Goal: Task Accomplishment & Management: Manage account settings

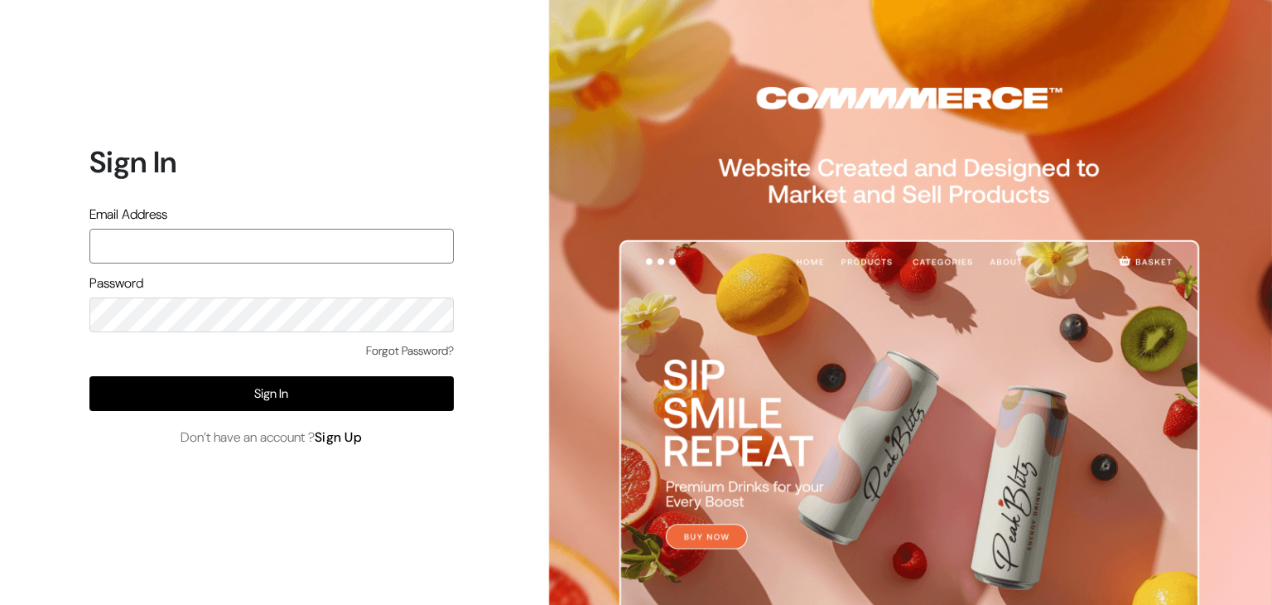
type input "pasumaithottakalaiofficial@gmail.com"
click at [340, 439] on link "Sign Up" at bounding box center [339, 436] width 48 height 17
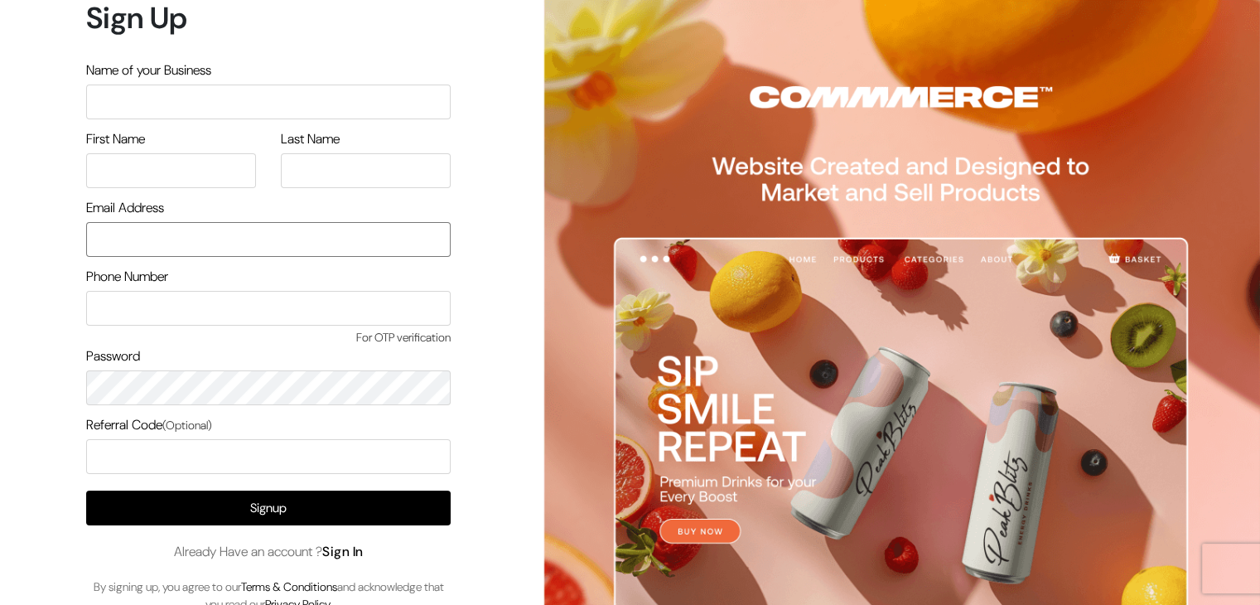
type input "pasumaithottakalaiofficial@gmail.com"
click at [348, 557] on link "Sign In" at bounding box center [342, 551] width 41 height 17
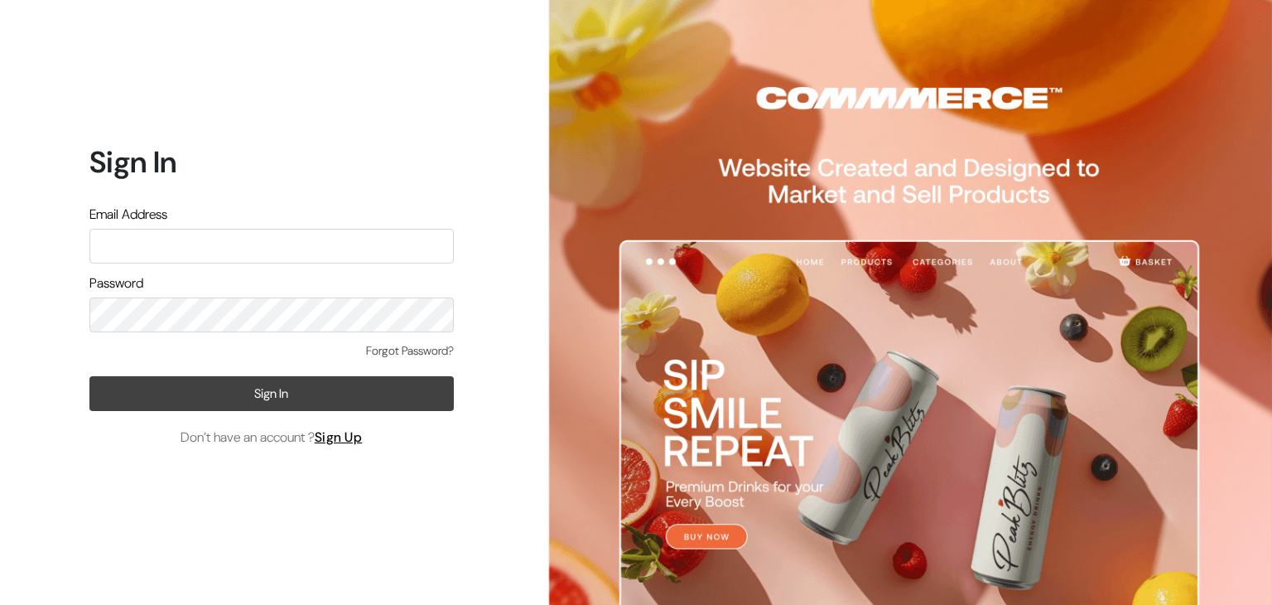
type input "pasumaithottakalaiofficial@gmail.com"
click at [323, 405] on button "Sign In" at bounding box center [271, 393] width 364 height 35
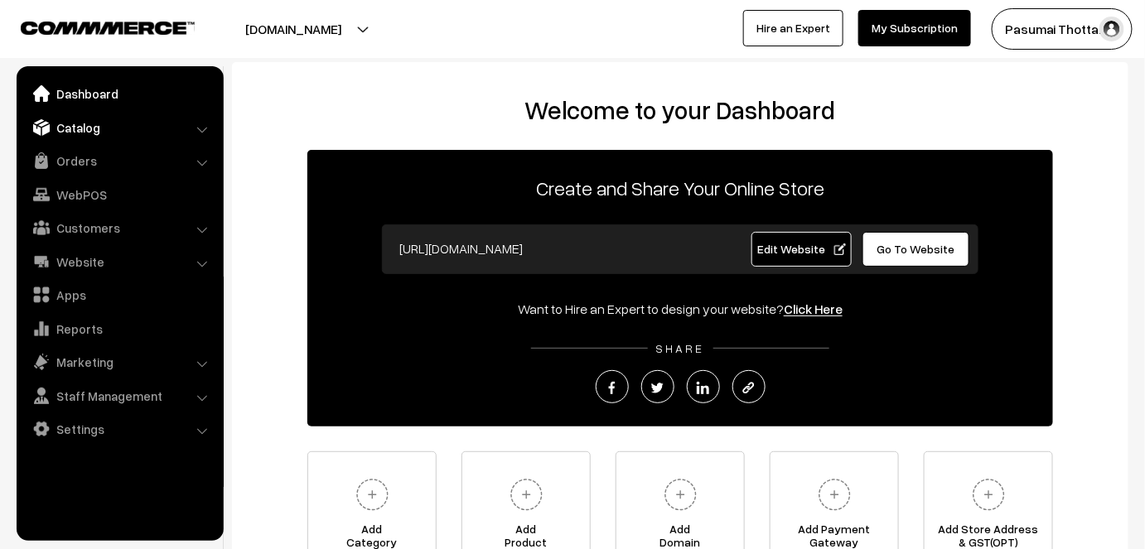
click at [94, 133] on link "Catalog" at bounding box center [119, 128] width 197 height 30
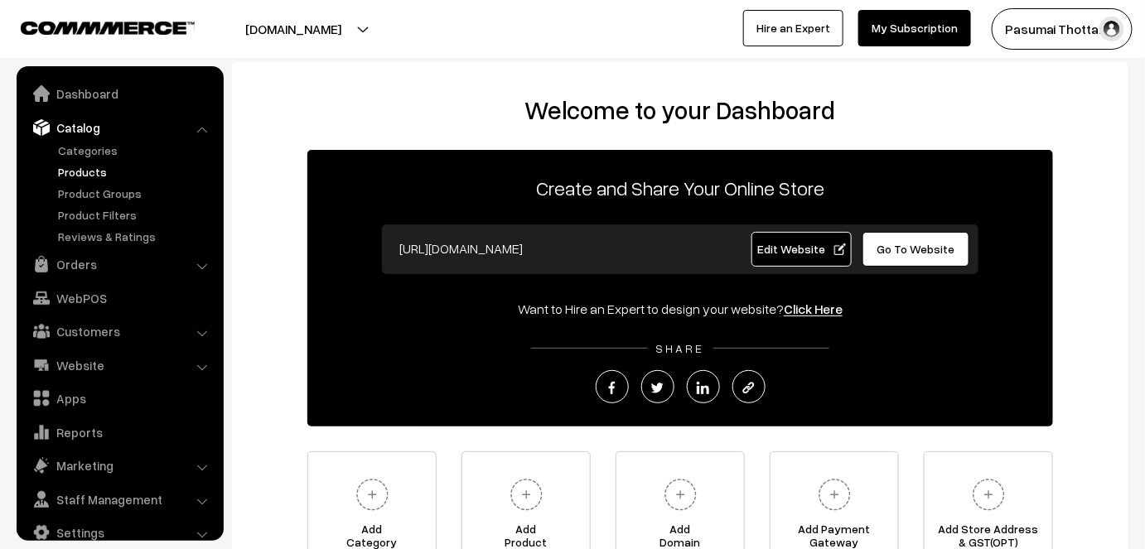
click at [77, 169] on link "Products" at bounding box center [136, 171] width 164 height 17
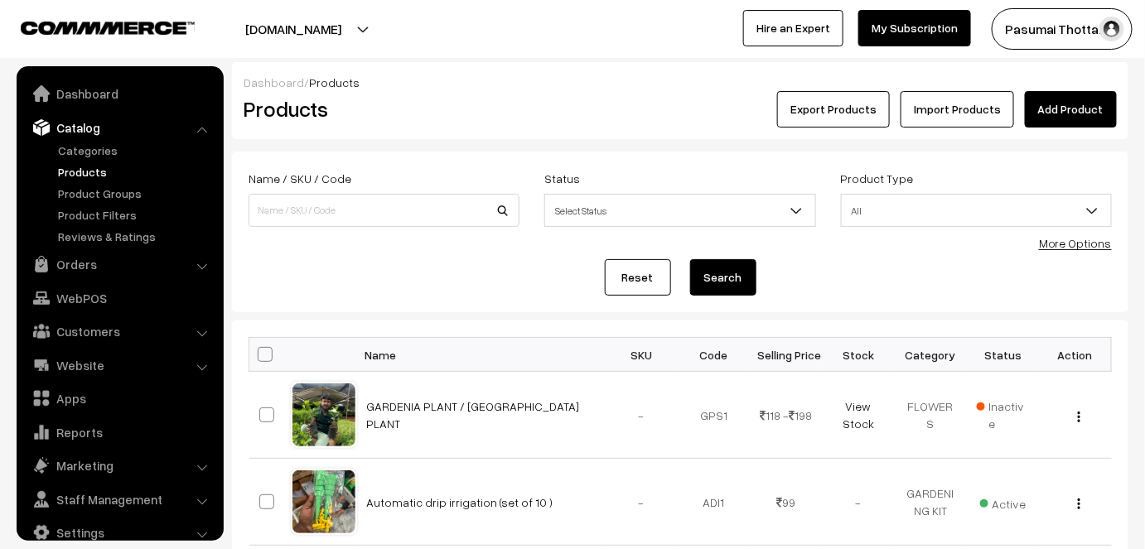
scroll to position [22, 0]
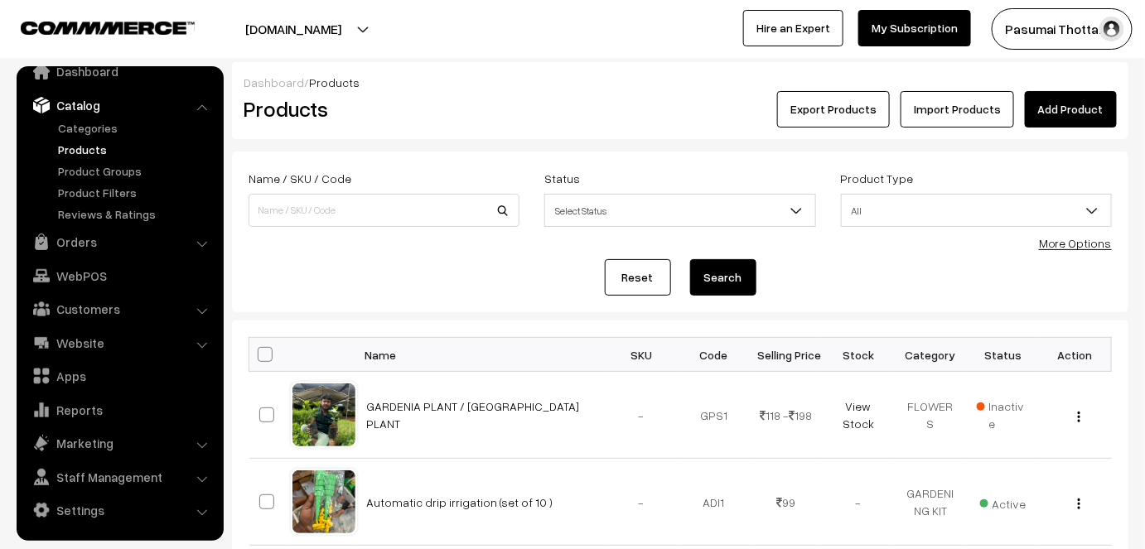
click at [1062, 104] on link "Add Product" at bounding box center [1071, 109] width 92 height 36
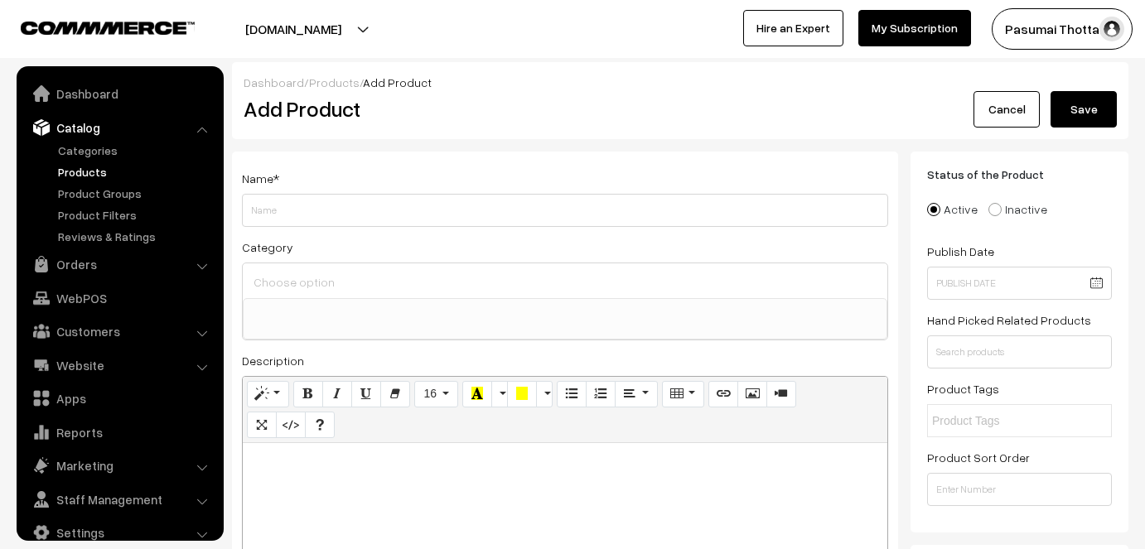
select select
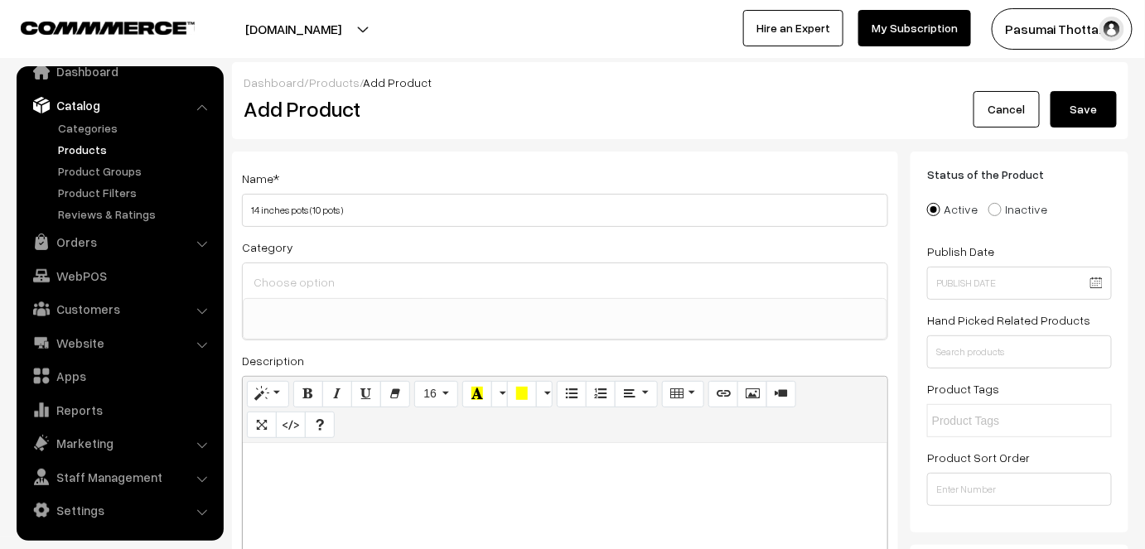
type input "14 inches pots (10 pots )"
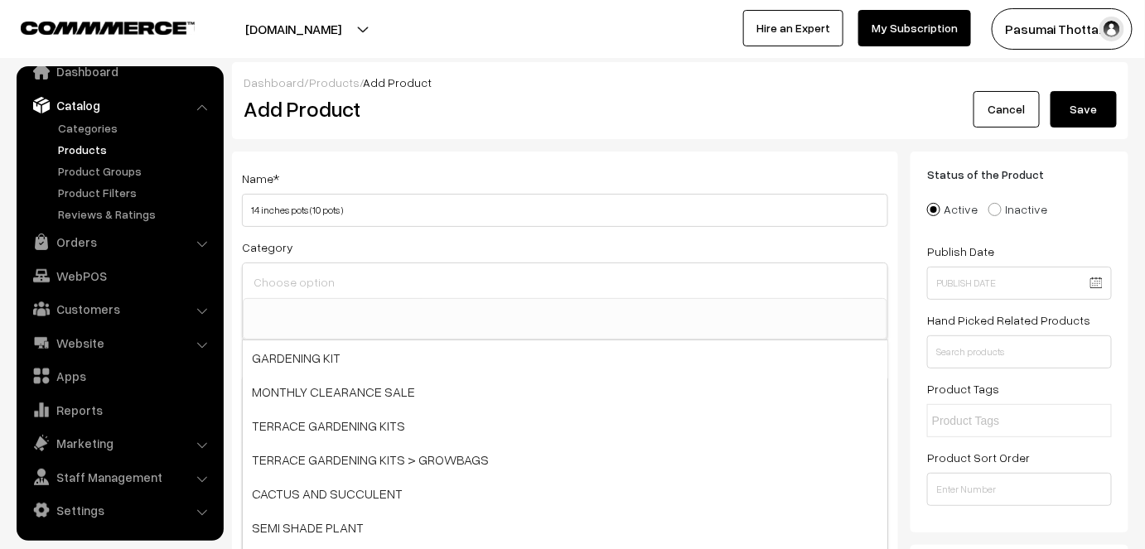
click at [404, 274] on input at bounding box center [564, 282] width 631 height 24
type input "pots"
click at [768, 234] on div "Name * 14 inches pots (10 pots ) Category pots GARDENING KIT MONTHLY CLEARANCE …" at bounding box center [565, 419] width 666 height 534
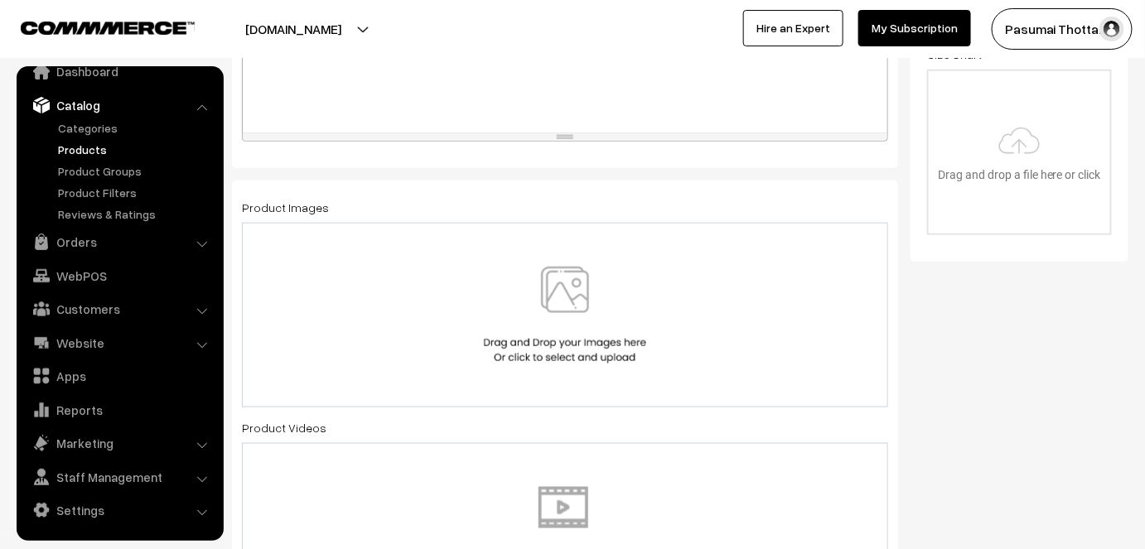
scroll to position [521, 0]
click at [608, 271] on img at bounding box center [565, 311] width 171 height 97
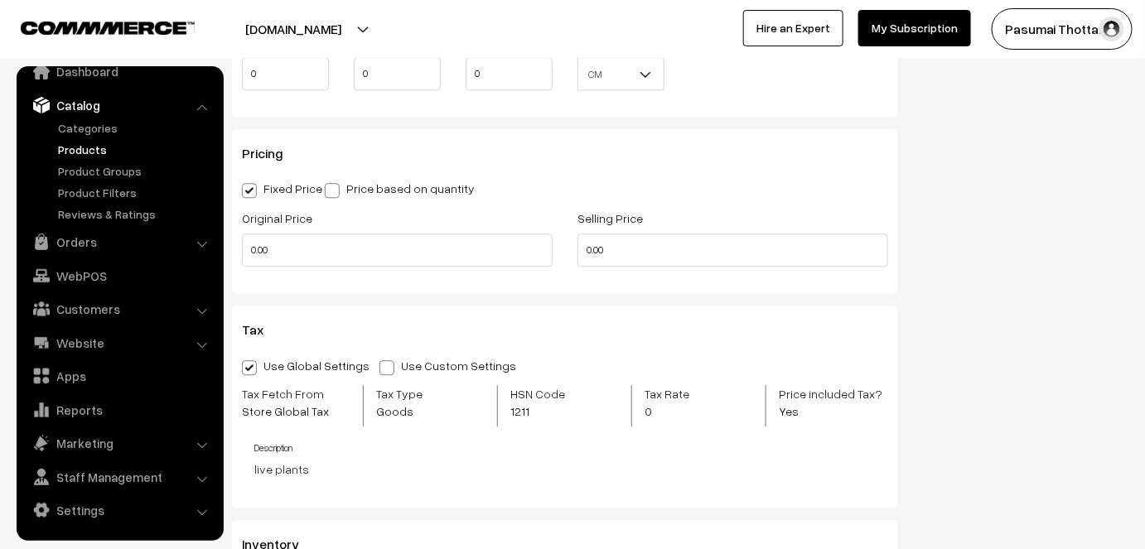
scroll to position [1277, 0]
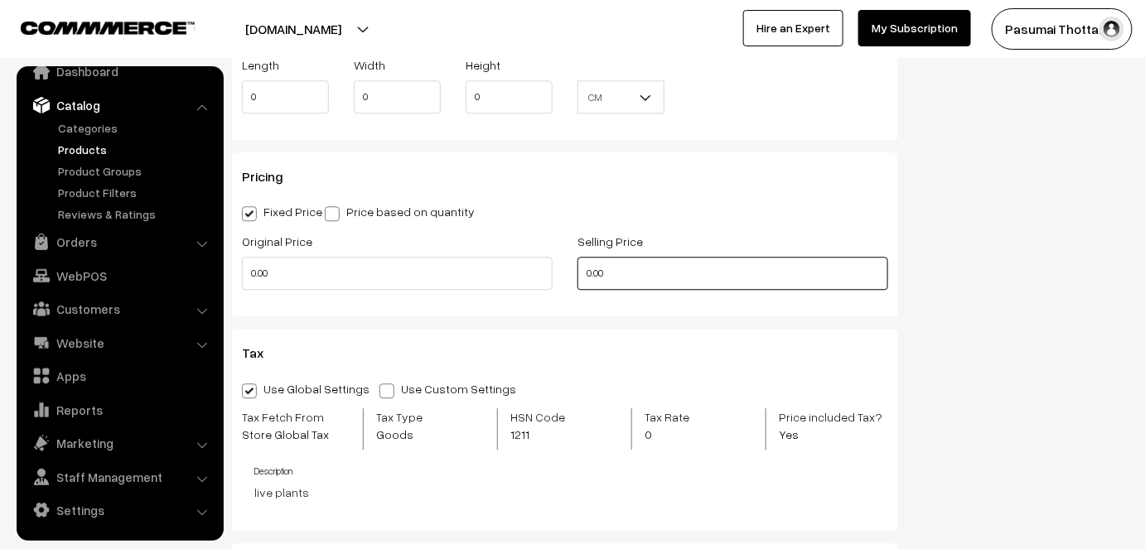
click at [618, 257] on input "0.00" at bounding box center [732, 273] width 311 height 33
type input "0"
type input "999"
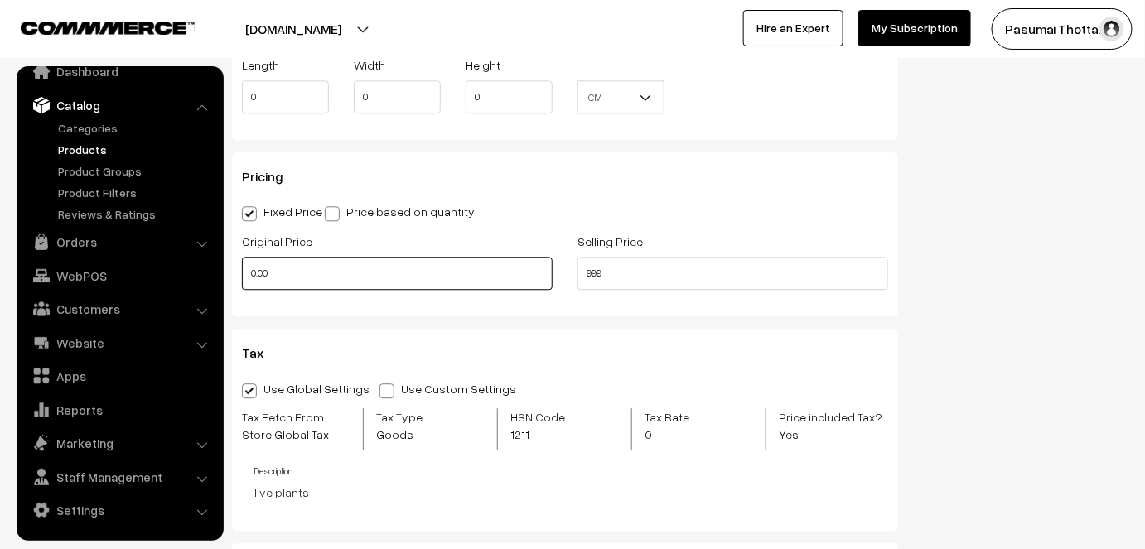
click at [265, 257] on input "0.00" at bounding box center [397, 273] width 311 height 33
click at [277, 257] on input "0.0" at bounding box center [397, 273] width 311 height 33
type input "0"
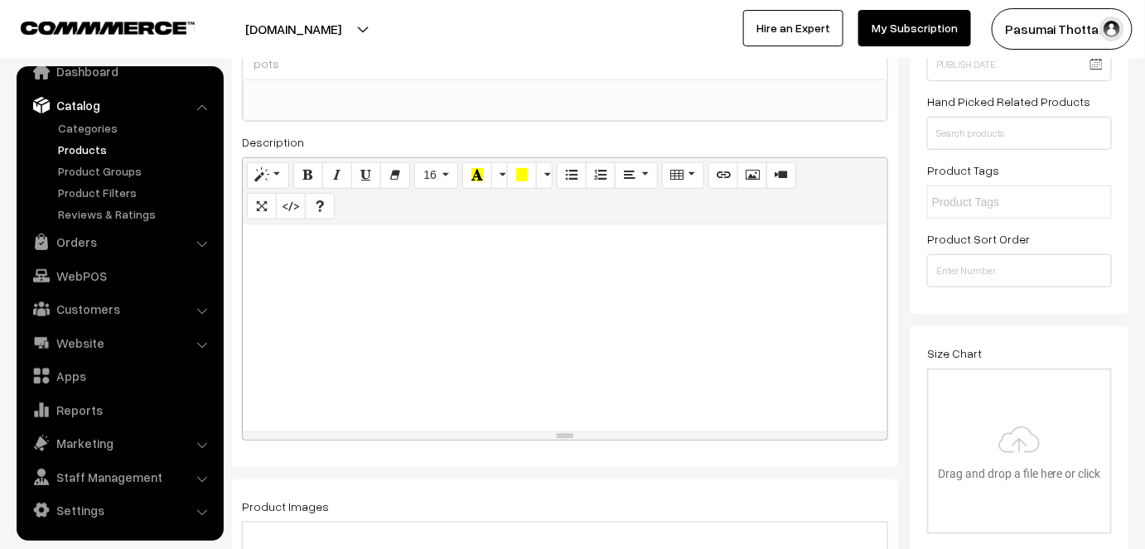
scroll to position [0, 0]
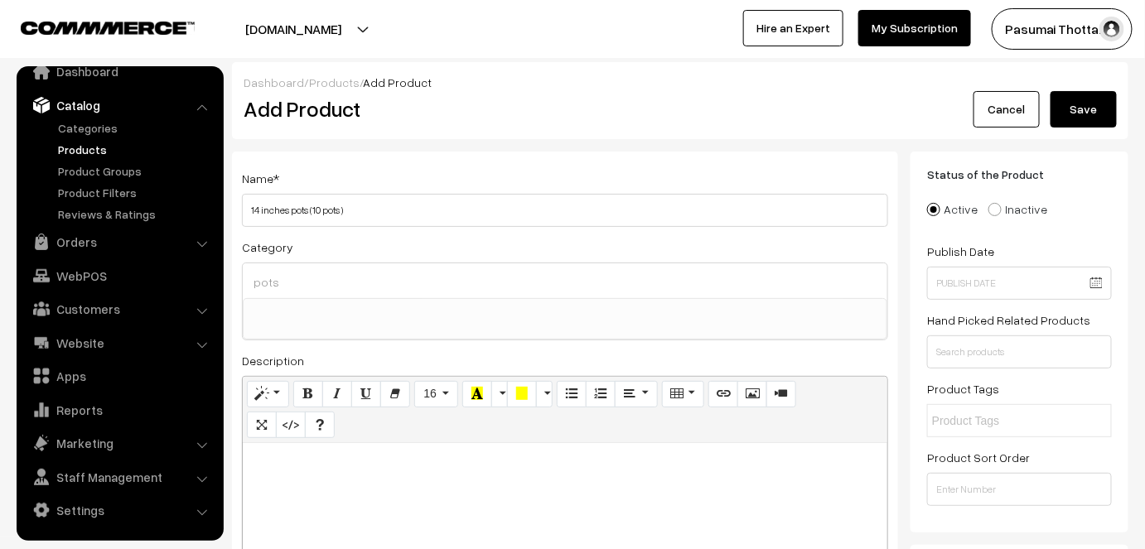
type input "1799"
click at [1085, 102] on button "Save" at bounding box center [1083, 109] width 66 height 36
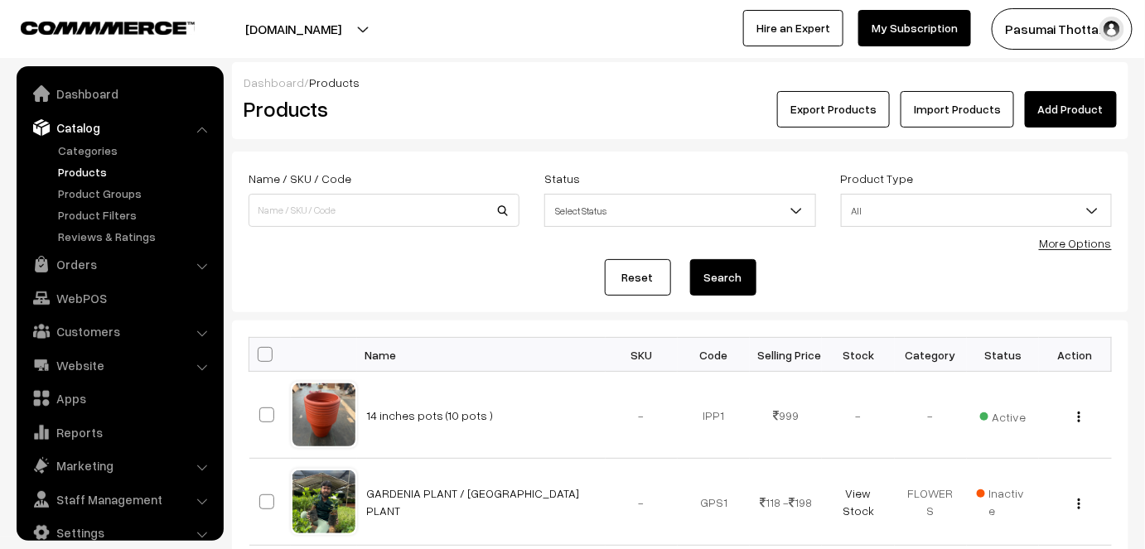
scroll to position [22, 0]
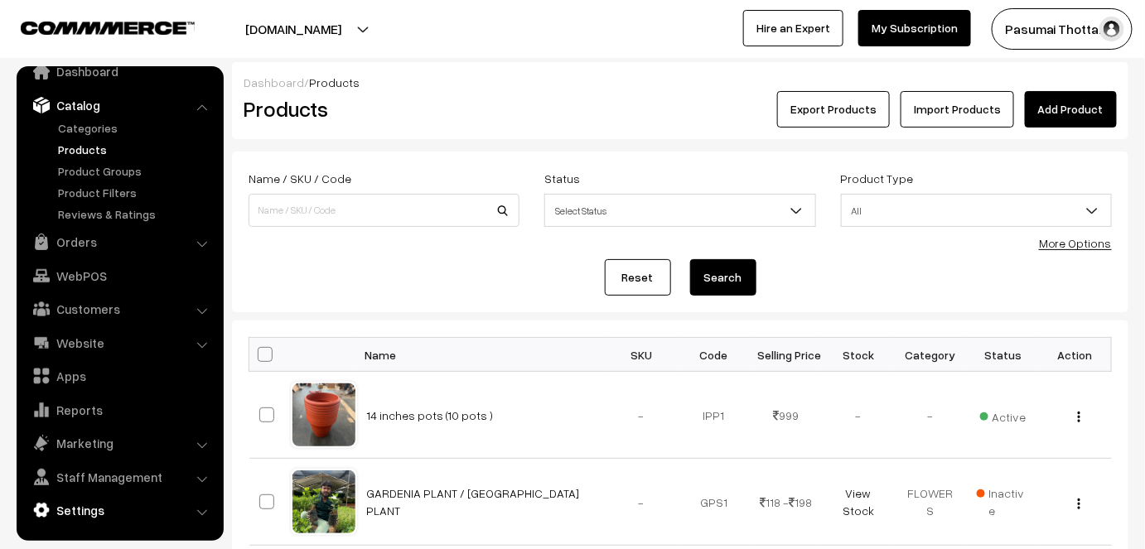
click at [102, 508] on link "Settings" at bounding box center [119, 510] width 197 height 30
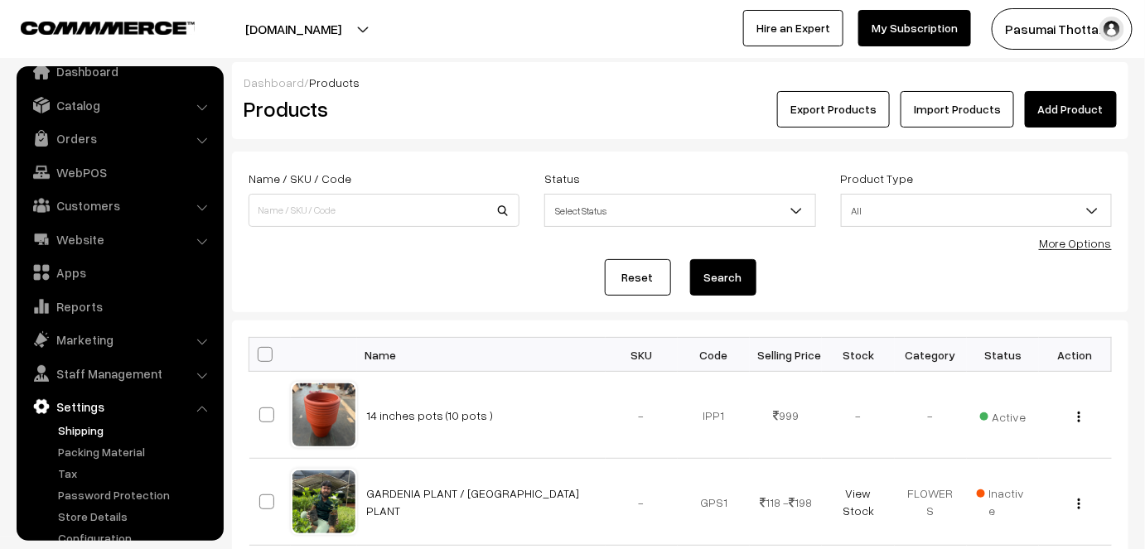
click at [84, 433] on link "Shipping" at bounding box center [136, 430] width 164 height 17
click at [88, 427] on link "Shipping" at bounding box center [136, 430] width 164 height 17
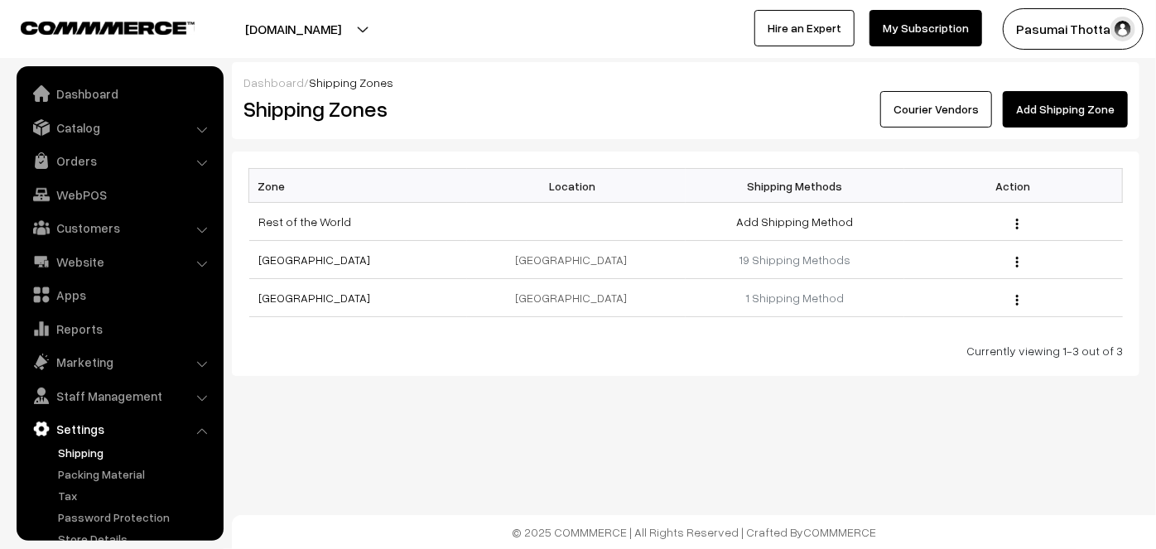
scroll to position [44, 0]
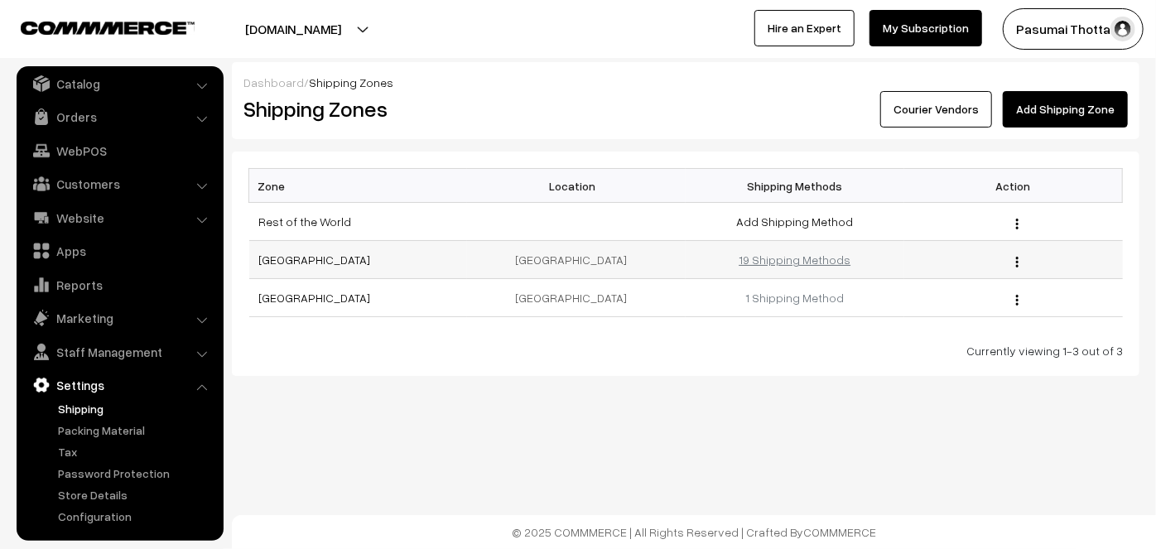
click at [805, 259] on link "19 Shipping Methods" at bounding box center [795, 260] width 112 height 14
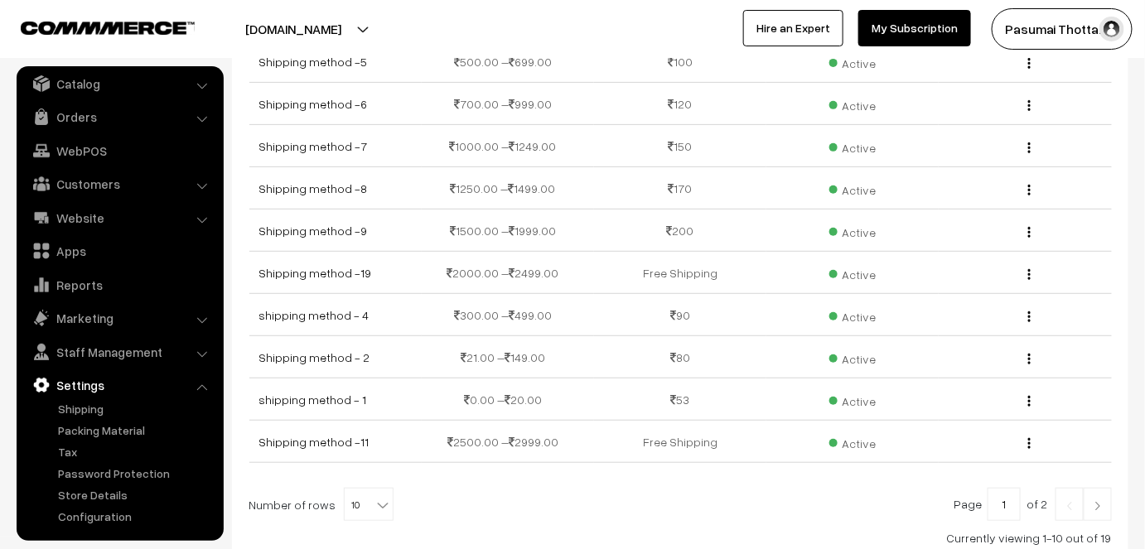
scroll to position [163, 0]
click at [359, 490] on span "10" at bounding box center [369, 504] width 48 height 33
select select "60"
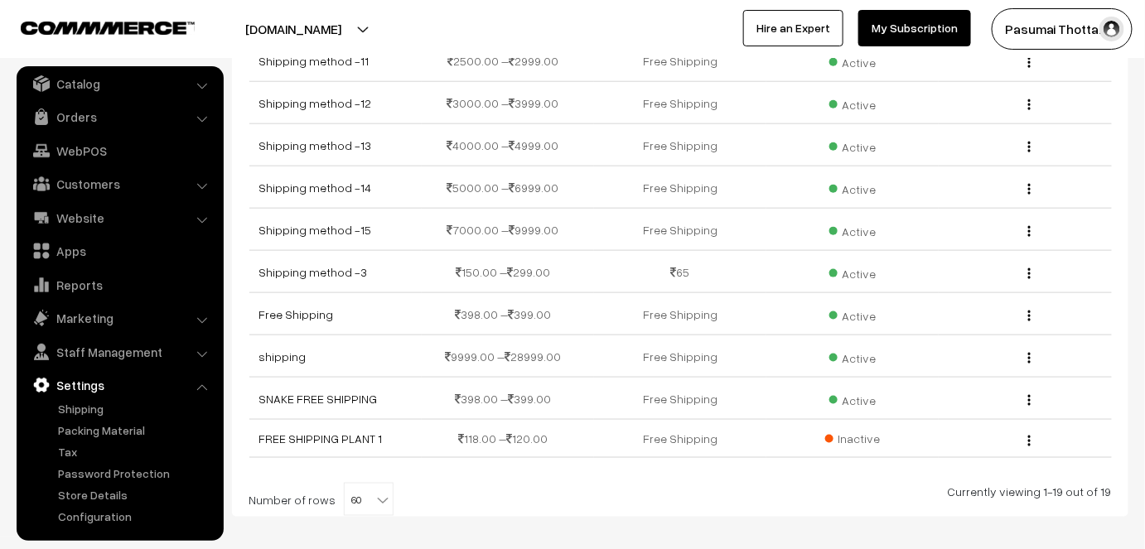
scroll to position [572, 0]
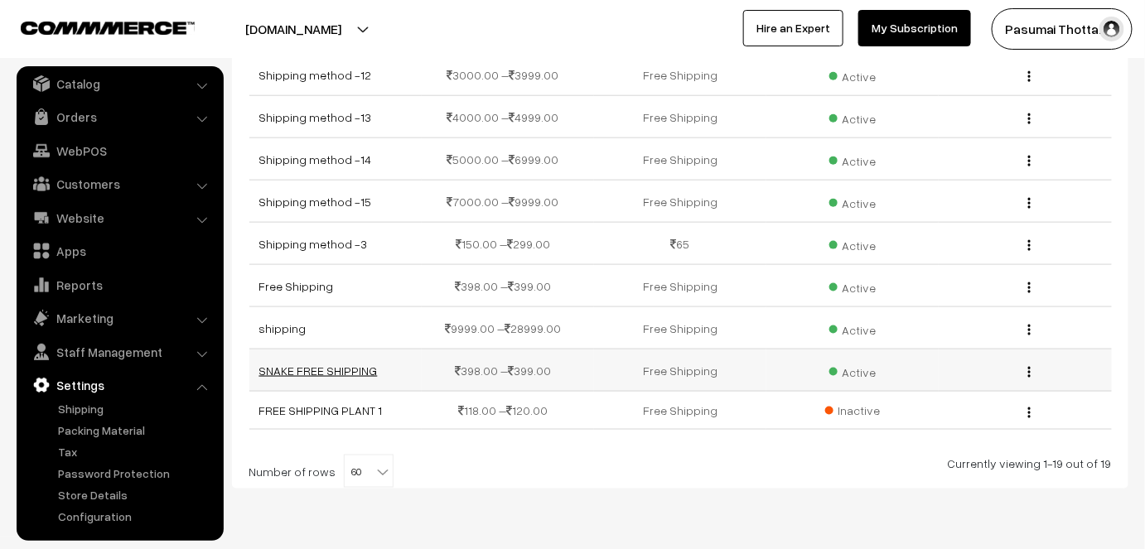
click at [336, 364] on link "SNAKE FREE SHIPPING" at bounding box center [318, 371] width 118 height 14
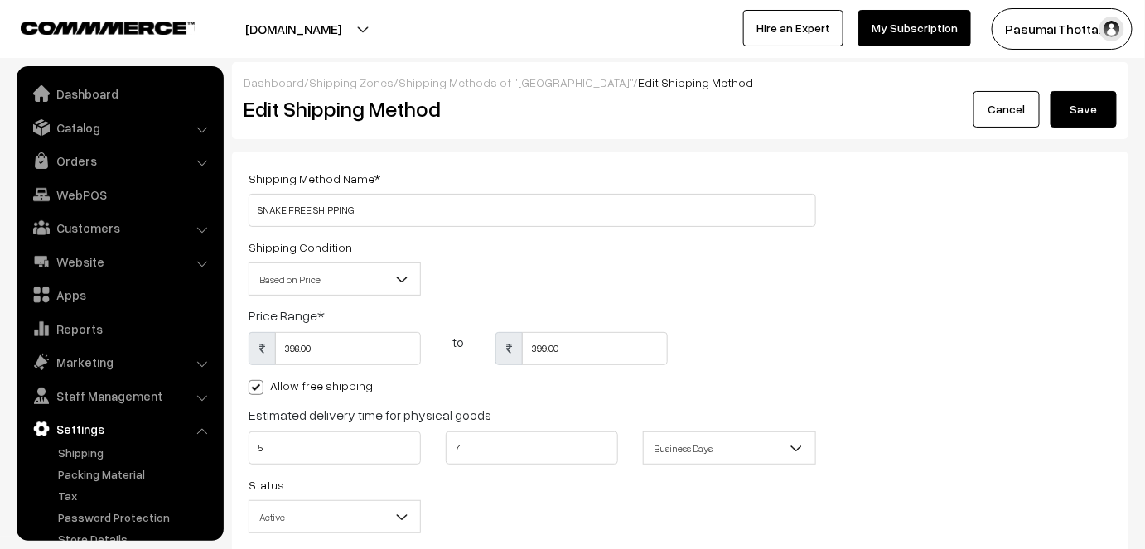
scroll to position [44, 0]
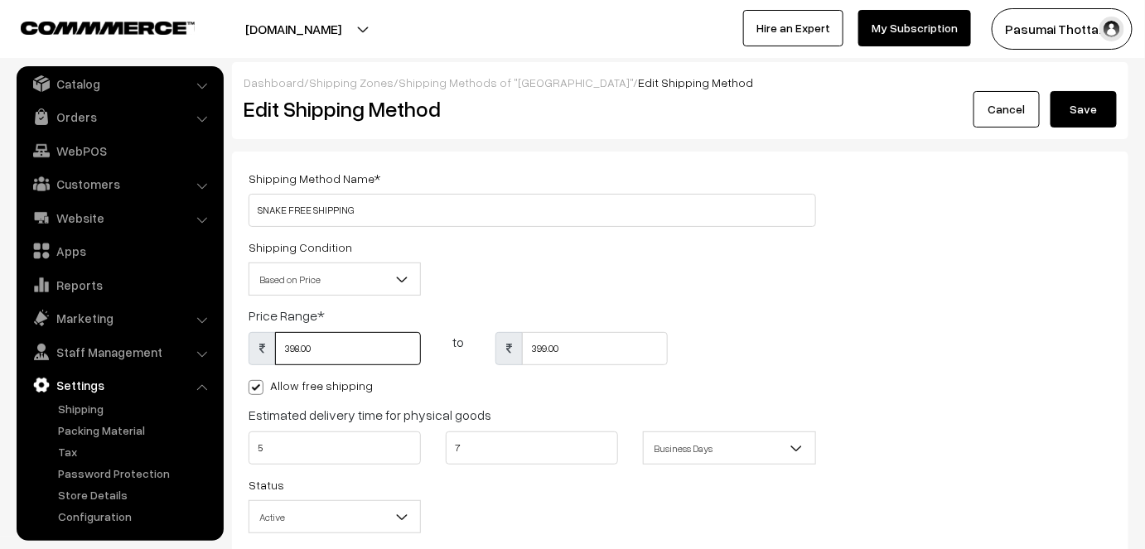
click at [336, 360] on input "398.00" at bounding box center [348, 348] width 146 height 33
type input "3"
type input "989"
click at [571, 343] on input "399.00" at bounding box center [595, 348] width 146 height 33
type input "3"
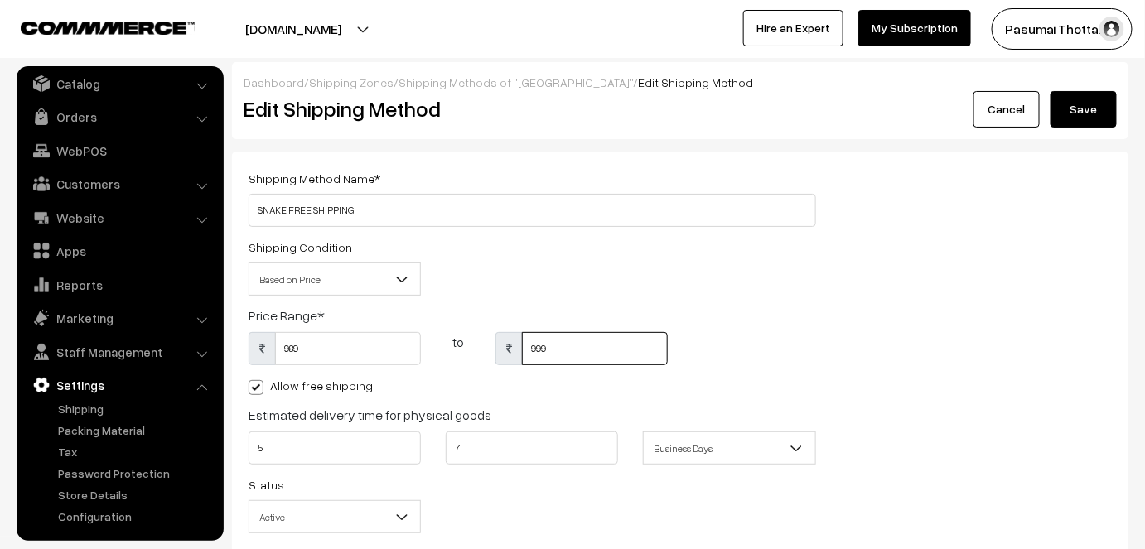
type input "999"
click at [760, 326] on div "Price Range * 989 to 999" at bounding box center [532, 341] width 567 height 70
click at [1084, 109] on button "Save" at bounding box center [1083, 109] width 66 height 36
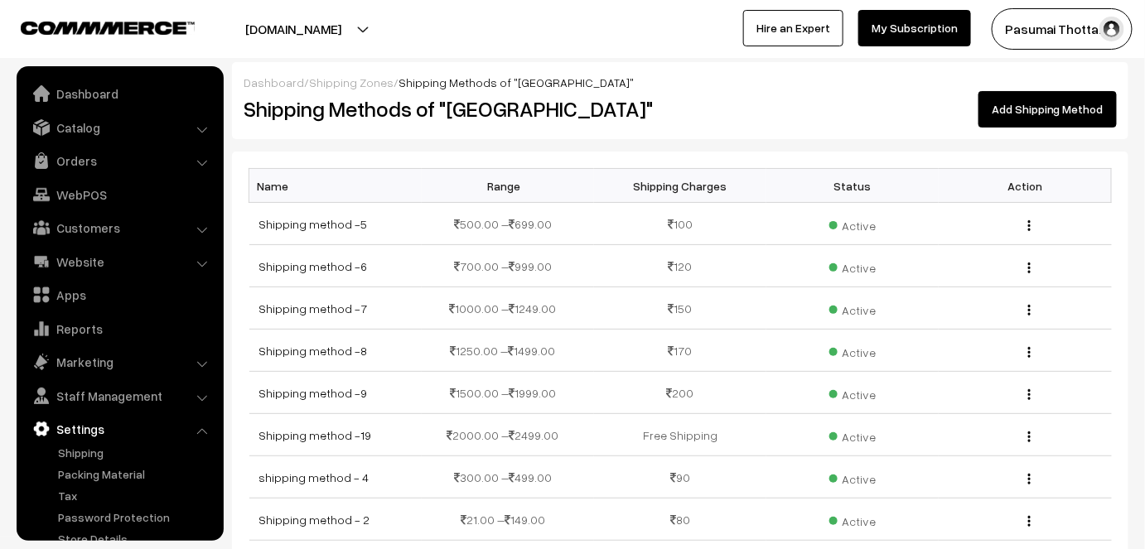
scroll to position [44, 0]
